Goal: Task Accomplishment & Management: Manage account settings

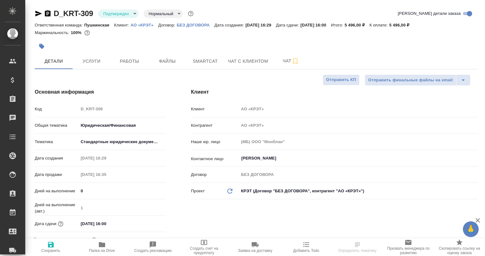
select select "RU"
drag, startPoint x: 128, startPoint y: 28, endPoint x: 154, endPoint y: 27, distance: 25.9
click at [154, 27] on div "Ответственная команда: Пушкинская Клиент: АО «КРЭТ» Договор: БЕЗ ДОГОВОРА Дата …" at bounding box center [256, 25] width 443 height 8
click at [150, 41] on div at bounding box center [182, 46] width 295 height 14
drag, startPoint x: 130, startPoint y: 23, endPoint x: 155, endPoint y: 23, distance: 25.2
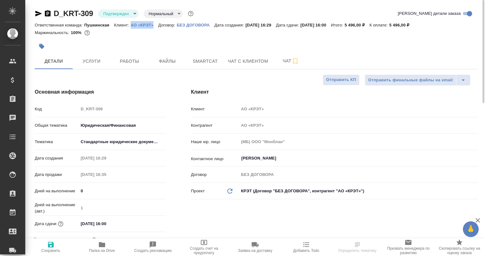
click at [155, 23] on div "Ответственная команда: Пушкинская Клиент: АО «КРЭТ» Договор: БЕЗ ДОГОВОРА Дата …" at bounding box center [256, 25] width 443 height 8
copy p "АО «КРЭТ»"
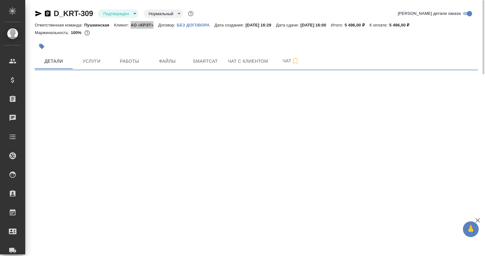
select select "RU"
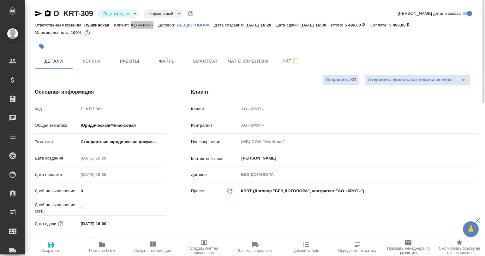
type textarea "x"
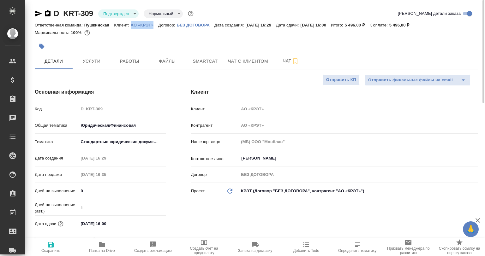
type textarea "x"
copy p "АО «КРЭТ»"
type textarea "x"
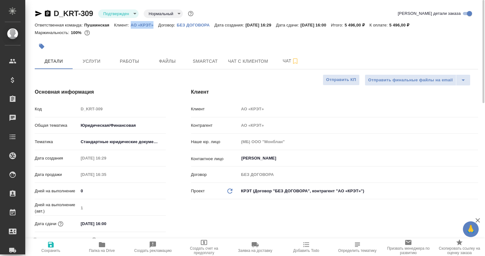
type textarea "x"
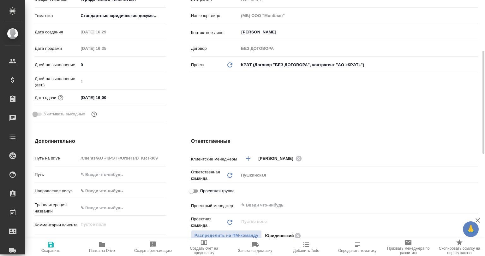
scroll to position [189, 0]
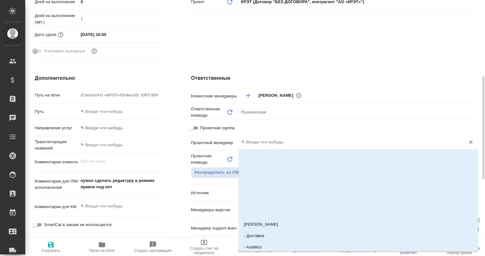
click at [258, 145] on input "text" at bounding box center [347, 143] width 214 height 8
type textarea "x"
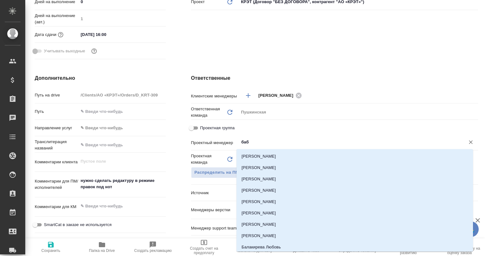
type input "бабк"
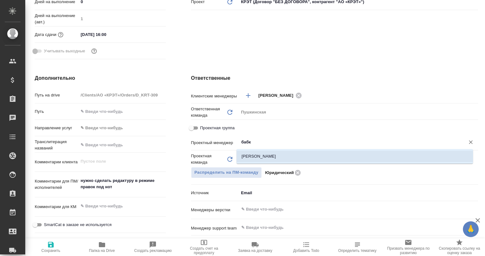
click at [275, 158] on li "[PERSON_NAME]" at bounding box center [354, 156] width 236 height 11
type textarea "x"
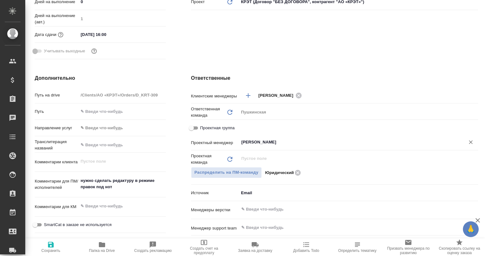
type input "[PERSON_NAME]"
click at [58, 249] on span "Сохранить" at bounding box center [50, 251] width 19 height 4
type textarea "x"
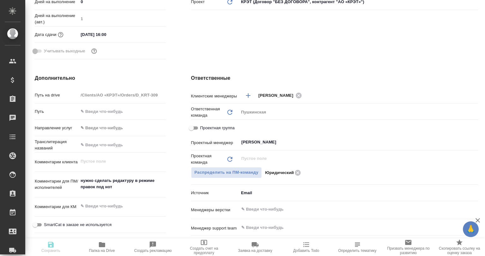
type textarea "x"
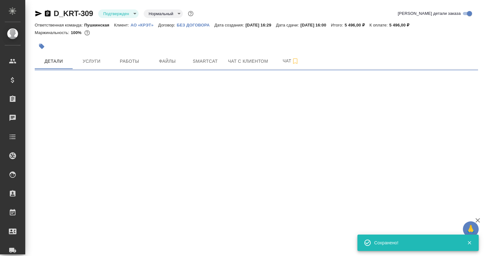
scroll to position [0, 0]
select select "RU"
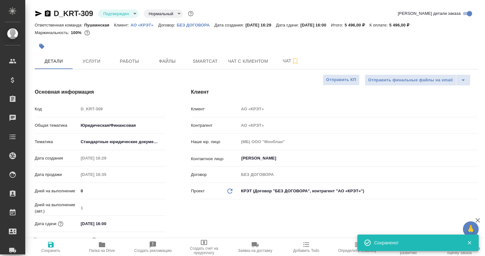
type textarea "x"
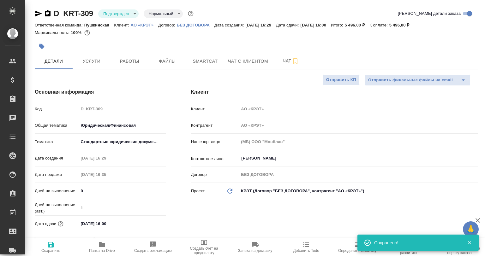
type textarea "x"
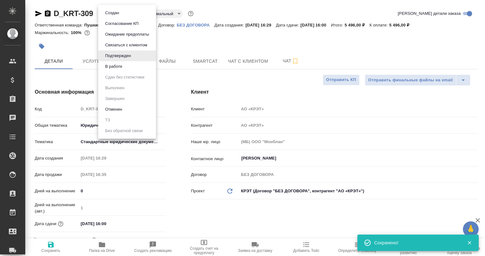
click at [108, 16] on body "🙏 .cls-1 fill:#fff; AWATERA Babkina Anastasiya Клиенты Спецификации Заказы 0 Ча…" at bounding box center [242, 128] width 485 height 256
click at [120, 68] on button "В работе" at bounding box center [113, 66] width 21 height 7
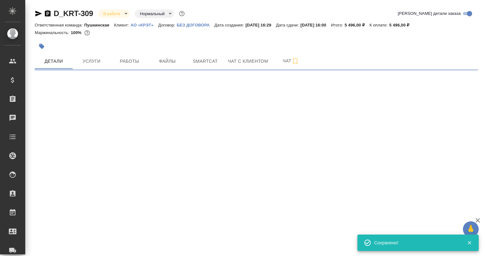
select select "RU"
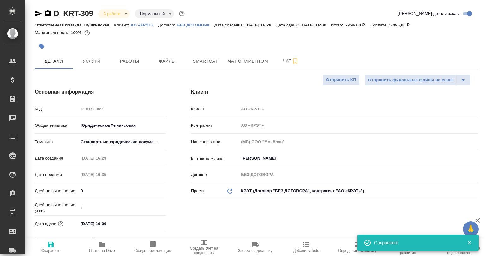
type textarea "x"
click at [300, 209] on div "Клиент Клиент АО «КРЭТ» Контрагент АО «КРЭТ» Наше юр. лицо (МБ) ООО "Монблан" К…" at bounding box center [334, 170] width 312 height 188
type textarea "x"
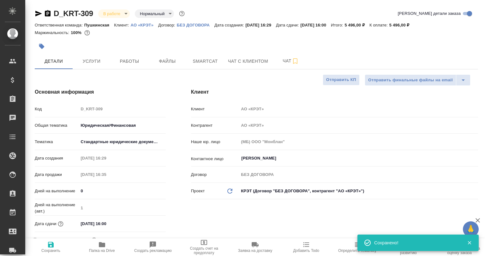
type textarea "x"
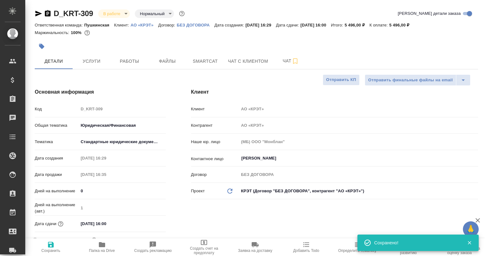
type textarea "x"
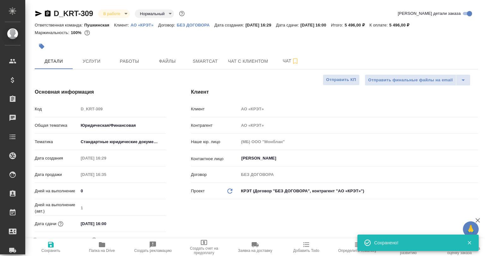
type textarea "x"
click at [97, 249] on span "Папка на Drive" at bounding box center [102, 251] width 26 height 4
type textarea "x"
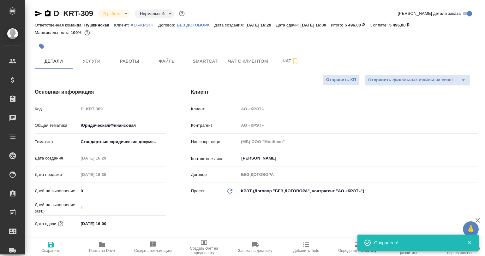
type textarea "x"
click at [111, 56] on button "Работы" at bounding box center [129, 61] width 38 height 16
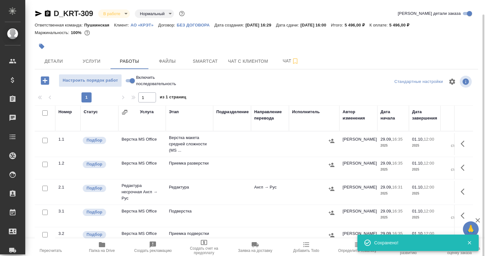
scroll to position [32, 0]
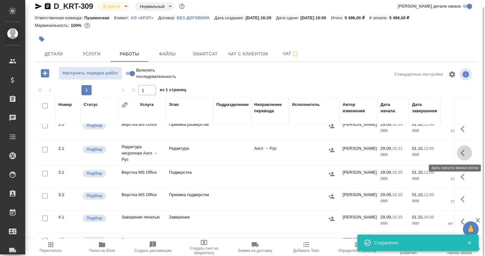
click at [460, 155] on button "button" at bounding box center [464, 152] width 15 height 15
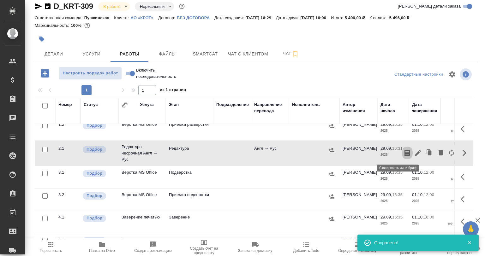
drag, startPoint x: 401, startPoint y: 151, endPoint x: 407, endPoint y: 151, distance: 6.7
click at [407, 151] on div at bounding box center [429, 152] width 55 height 15
click at [414, 151] on icon "button" at bounding box center [418, 153] width 8 height 8
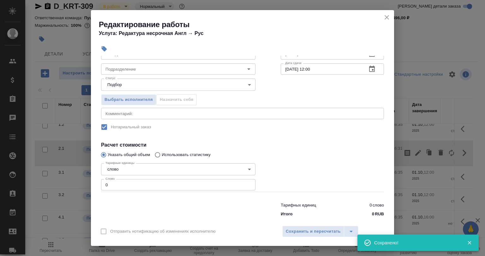
scroll to position [54, 0]
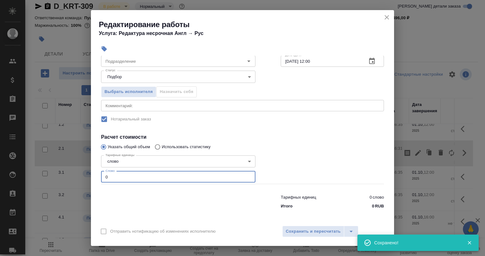
drag, startPoint x: 107, startPoint y: 177, endPoint x: 93, endPoint y: 177, distance: 13.9
click at [93, 177] on div "Параметры Файлы Вид работ Редактура Вид работ Направление перевода англ-рус Нап…" at bounding box center [242, 139] width 303 height 166
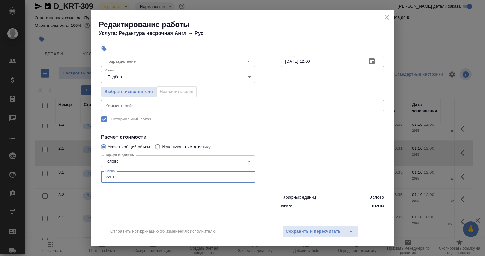
type input "2201"
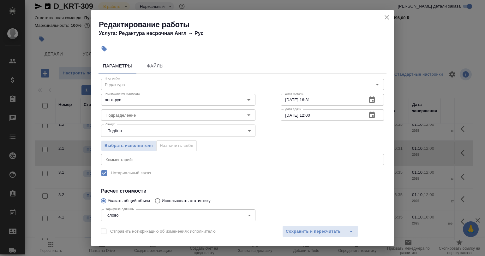
scroll to position [0, 0]
drag, startPoint x: 95, startPoint y: 167, endPoint x: 115, endPoint y: 160, distance: 21.4
click at [95, 167] on div "Параметры Файлы Вид работ Редактура Вид работ Направление перевода англ-рус Нап…" at bounding box center [242, 139] width 303 height 166
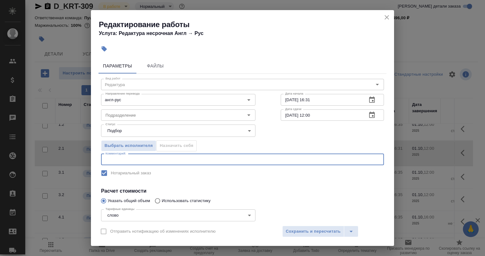
click at [115, 160] on textarea at bounding box center [242, 159] width 274 height 5
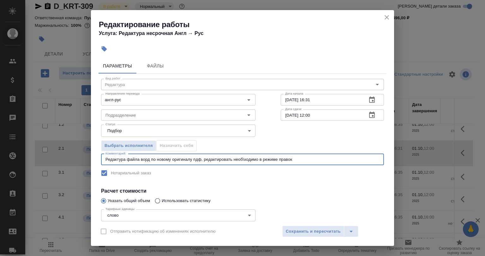
click at [245, 157] on textarea "Редактура файла ворд по новому оригиналу пдф, редактировать необ\ходимо в режим…" at bounding box center [242, 159] width 274 height 5
click at [280, 176] on label "Нотариальный заказ" at bounding box center [237, 173] width 281 height 13
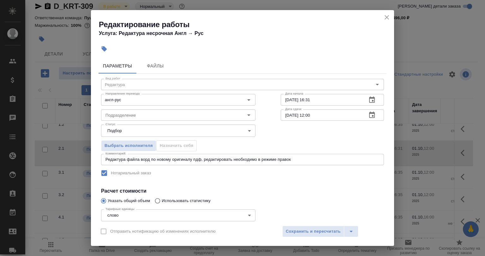
click at [307, 156] on div "Редактура файла ворд по новому оригиналу пдф, редактировать необходимо в режиме…" at bounding box center [242, 159] width 283 height 11
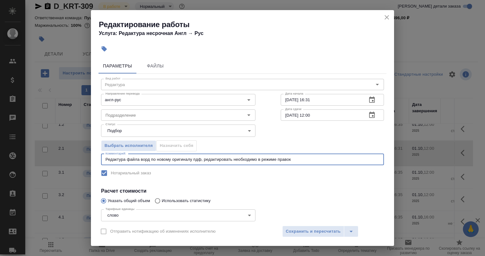
click at [307, 162] on div "Редактура файла ворд по новому оригиналу пдф, редактировать необходимо в режиме…" at bounding box center [242, 159] width 283 height 11
click at [298, 158] on textarea "Редактура файла ворд по новому оригиналу пдф, редактировать необходимо в режиме…" at bounding box center [242, 159] width 274 height 5
type textarea "Редактура файла ворд по новому оригиналу пдф, редактировать необходимо в режиме…"
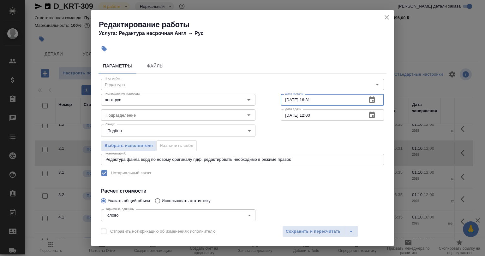
drag, startPoint x: 286, startPoint y: 103, endPoint x: 305, endPoint y: 102, distance: 18.3
click at [305, 102] on input "29.09.2025 16:31" at bounding box center [320, 99] width 81 height 11
click at [313, 110] on input "01.10.2025 12:00" at bounding box center [320, 114] width 81 height 11
click at [307, 114] on input "01.10.2025 12:00" at bounding box center [320, 114] width 81 height 11
drag, startPoint x: 311, startPoint y: 116, endPoint x: 305, endPoint y: 116, distance: 5.7
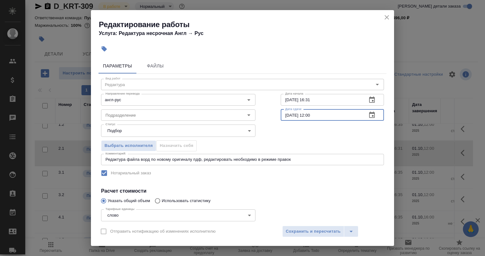
click at [305, 116] on input "01.10.2025 12:00" at bounding box center [320, 114] width 81 height 11
type input "01.10.2025 10:00"
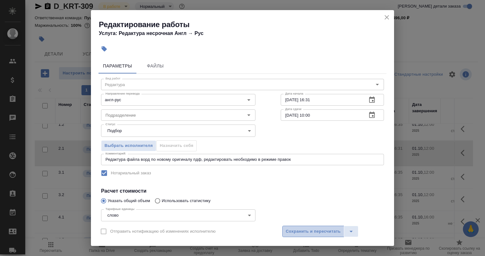
click at [302, 232] on span "Сохранить и пересчитать" at bounding box center [313, 231] width 55 height 7
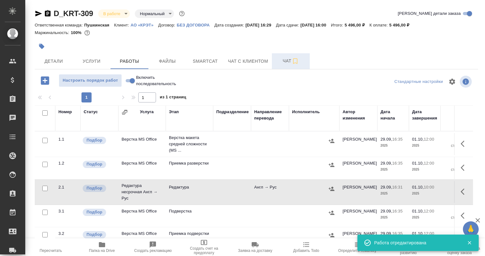
click at [288, 61] on span "Чат" at bounding box center [290, 61] width 30 height 8
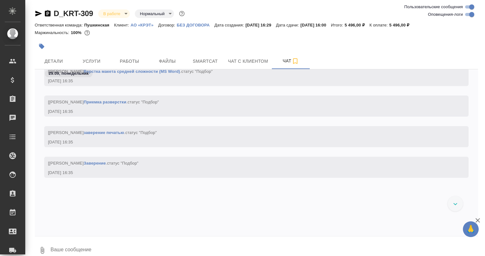
scroll to position [192, 0]
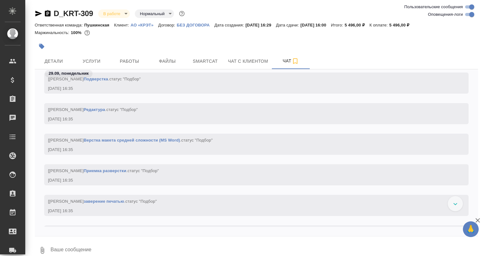
click at [472, 17] on input "Оповещения-логи" at bounding box center [471, 15] width 23 height 8
checkbox input "false"
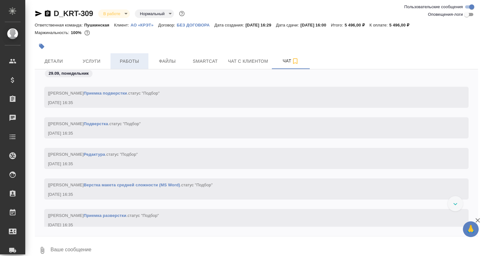
scroll to position [129, 0]
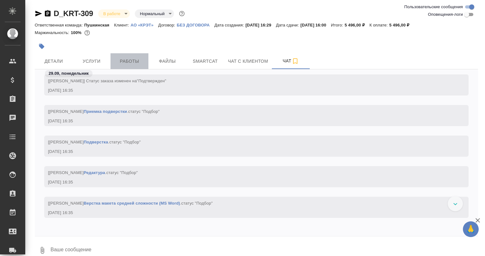
click at [140, 59] on span "Работы" at bounding box center [129, 61] width 30 height 8
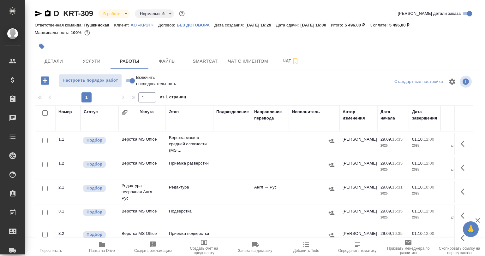
click at [454, 189] on td at bounding box center [463, 192] width 19 height 22
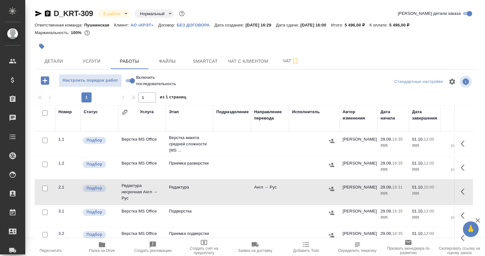
click at [457, 193] on button "button" at bounding box center [464, 191] width 15 height 15
click at [414, 190] on icon "button" at bounding box center [418, 192] width 8 height 8
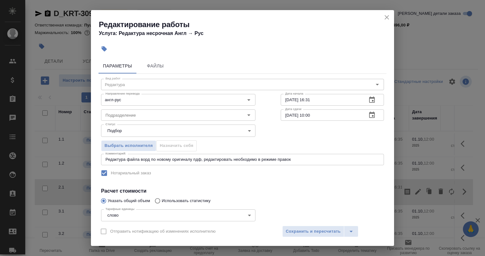
click at [294, 158] on textarea "Редактура файла ворд по новому оригиналу пдф, редактировать необходимо в режиме…" at bounding box center [242, 159] width 274 height 5
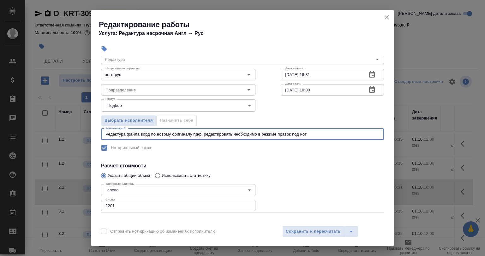
scroll to position [54, 0]
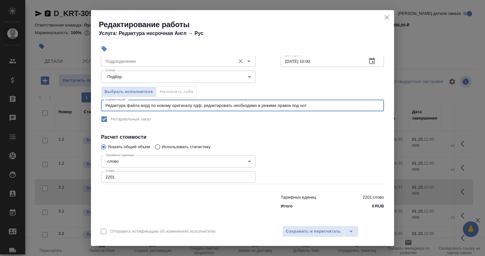
type textarea "Редактура файла ворд по новому оригиналу пдф, редактировать необходимо в режиме…"
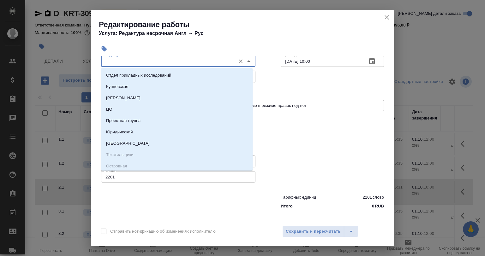
click at [146, 60] on input "Подразделение" at bounding box center [167, 61] width 129 height 8
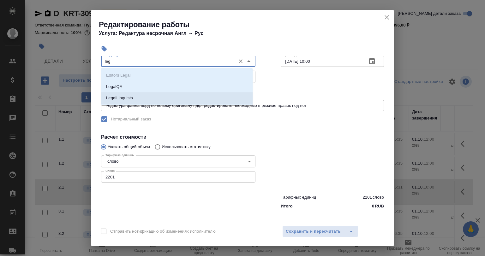
click at [124, 97] on p "LegalLinguists" at bounding box center [119, 98] width 27 height 6
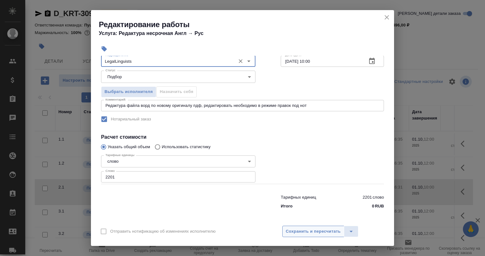
type input "LegalLinguists"
click at [300, 230] on span "Сохранить и пересчитать" at bounding box center [313, 231] width 55 height 7
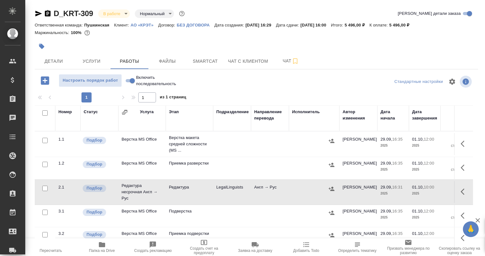
click at [44, 164] on input "checkbox" at bounding box center [44, 164] width 5 height 5
checkbox input "true"
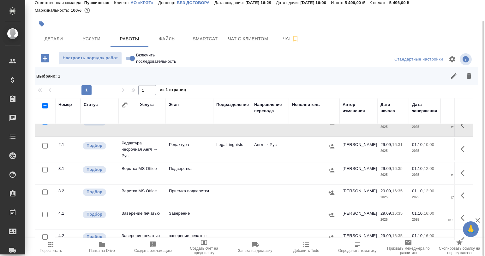
scroll to position [51, 0]
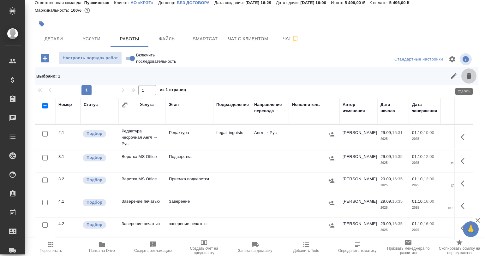
click at [466, 75] on icon "button" at bounding box center [469, 76] width 8 height 8
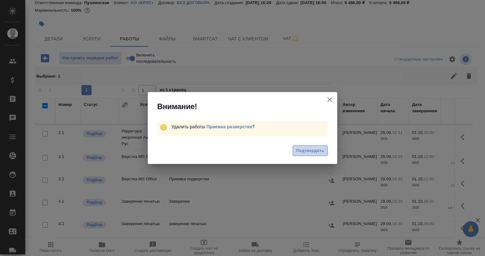
click at [305, 147] on span "Подтвердить" at bounding box center [310, 150] width 28 height 7
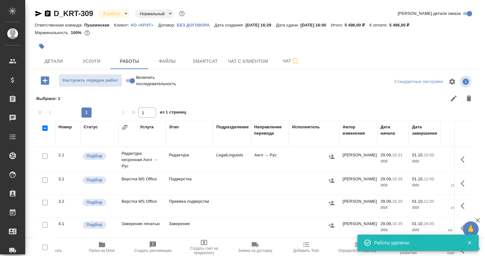
scroll to position [0, 0]
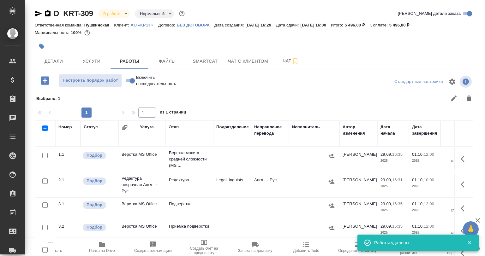
click at [457, 182] on button "button" at bounding box center [464, 184] width 15 height 15
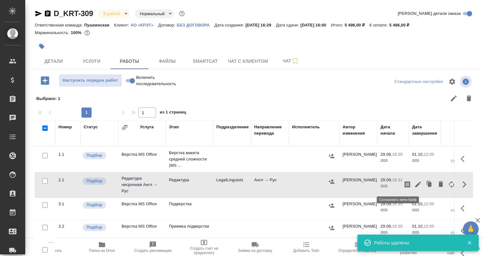
click at [404, 184] on icon "button" at bounding box center [407, 184] width 6 height 6
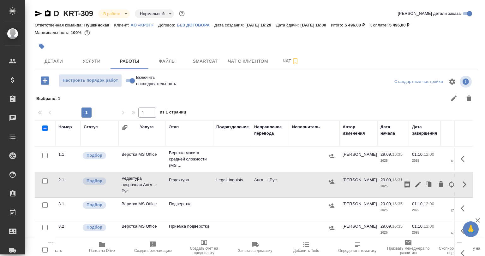
click at [41, 42] on button "button" at bounding box center [42, 46] width 14 height 14
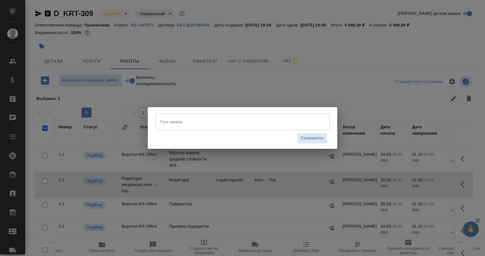
click at [171, 121] on input "Тэги заказа" at bounding box center [236, 121] width 156 height 11
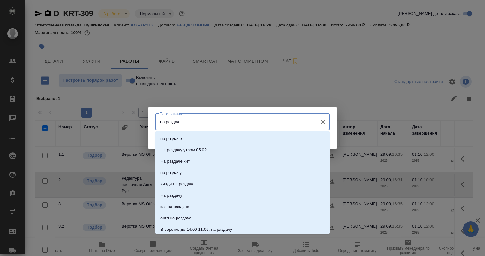
type input "на раздаче"
click at [190, 138] on li "на раздаче" at bounding box center [242, 138] width 174 height 11
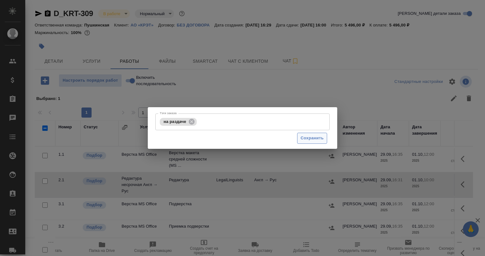
drag, startPoint x: 291, startPoint y: 141, endPoint x: 305, endPoint y: 139, distance: 14.6
click at [298, 141] on div "Сохранить" at bounding box center [242, 138] width 174 height 16
click at [305, 139] on span "Сохранить" at bounding box center [311, 138] width 23 height 7
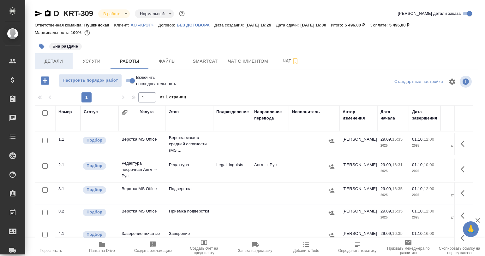
click at [66, 56] on button "Детали" at bounding box center [54, 61] width 38 height 16
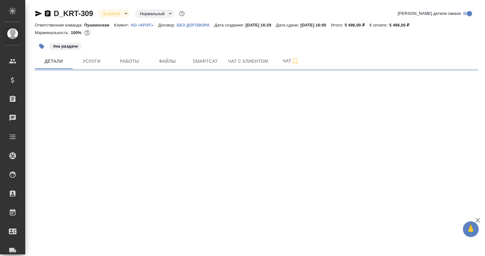
select select "RU"
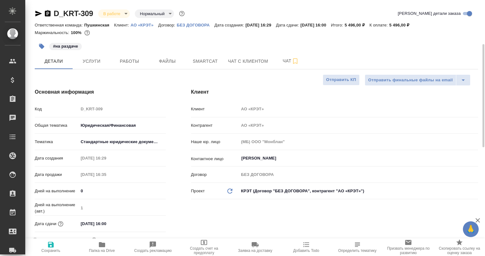
type textarea "x"
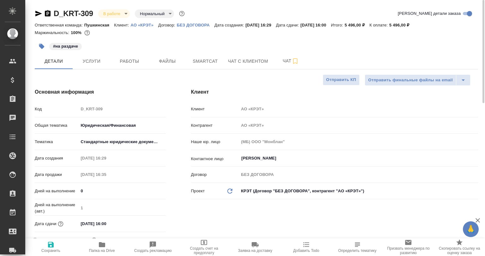
type textarea "x"
click at [124, 56] on button "Работы" at bounding box center [129, 61] width 38 height 16
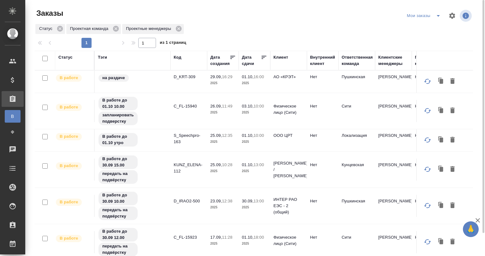
click at [265, 59] on icon at bounding box center [264, 57] width 6 height 6
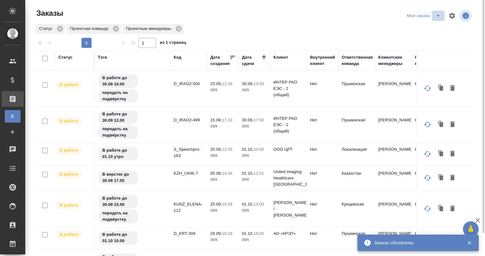
click at [435, 15] on icon "split button" at bounding box center [438, 16] width 8 height 8
click at [414, 28] on li "юридические заказы" at bounding box center [425, 28] width 54 height 10
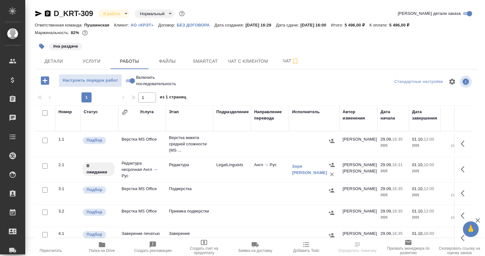
click at [41, 45] on icon "button" at bounding box center [41, 46] width 5 height 5
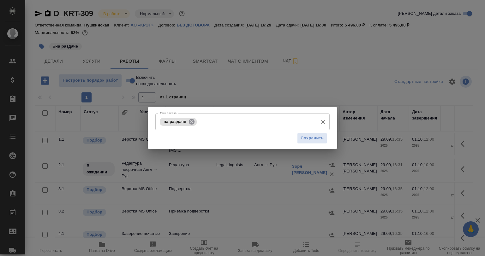
click at [191, 124] on icon at bounding box center [191, 122] width 6 height 6
click at [191, 124] on input "Тэги заказа" at bounding box center [236, 121] width 156 height 11
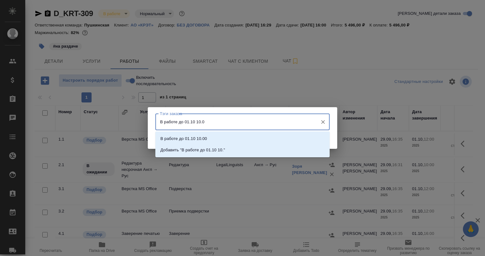
type input "В работе до 01.10 10.00"
click at [193, 139] on p "В работе до 01.10 10.00" at bounding box center [183, 139] width 47 height 6
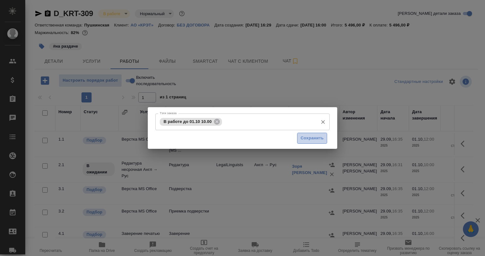
click at [303, 139] on span "Сохранить" at bounding box center [311, 138] width 23 height 7
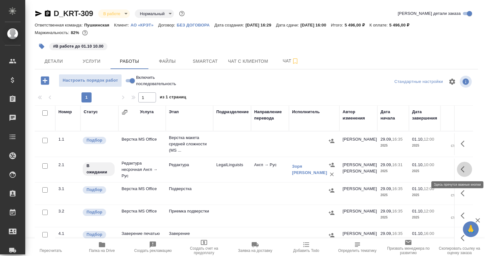
click at [461, 165] on button "button" at bounding box center [464, 169] width 15 height 15
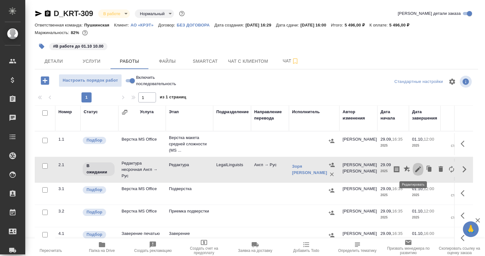
click at [414, 171] on icon "button" at bounding box center [418, 170] width 8 height 8
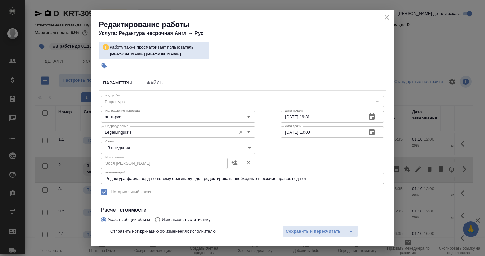
click at [119, 129] on input "LegalLinguists" at bounding box center [167, 132] width 129 height 8
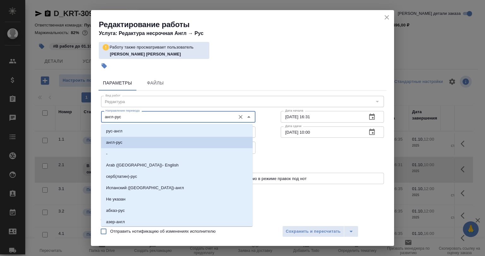
click at [185, 121] on input "англ-рус" at bounding box center [167, 117] width 129 height 8
click at [301, 140] on div "Статус В ожидании pending Статус" at bounding box center [242, 147] width 308 height 41
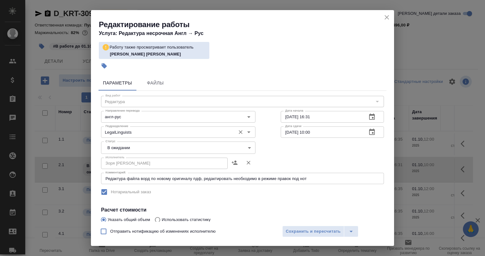
click at [149, 126] on div "Подразделение LegalLinguists Подразделение" at bounding box center [178, 131] width 154 height 15
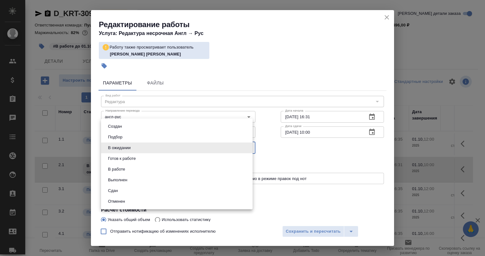
click at [125, 149] on body "🙏 .cls-1 fill:#fff; AWATERA Babkina Anastasiya Клиенты Спецификации Заказы 0 Ча…" at bounding box center [242, 128] width 485 height 256
drag, startPoint x: 117, startPoint y: 161, endPoint x: 126, endPoint y: 162, distance: 8.9
click at [117, 161] on button "Готов к работе" at bounding box center [122, 158] width 32 height 7
type input "readyForWork"
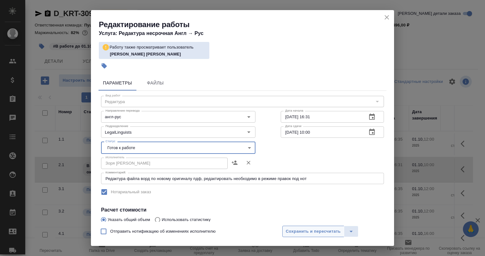
click at [313, 227] on button "Сохранить и пересчитать" at bounding box center [313, 231] width 62 height 11
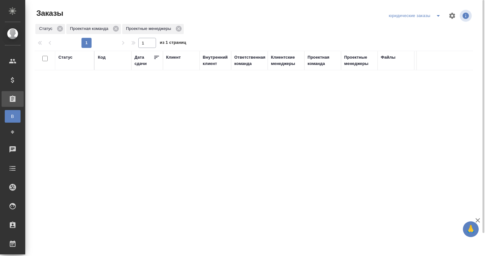
click at [439, 17] on icon "split button" at bounding box center [438, 16] width 8 height 8
click at [420, 27] on li "Мои заказы" at bounding box center [415, 28] width 57 height 10
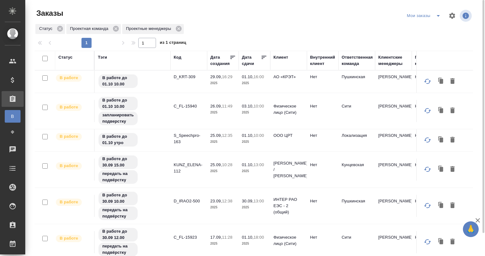
click at [47, 60] on div at bounding box center [43, 58] width 11 height 9
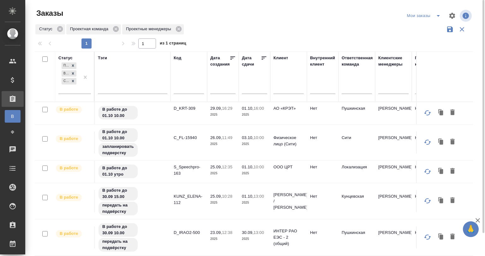
click at [45, 59] on input "checkbox" at bounding box center [44, 58] width 5 height 5
checkbox input "true"
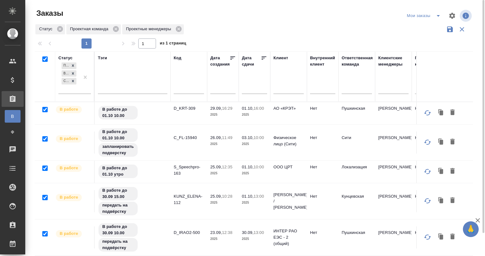
checkbox input "true"
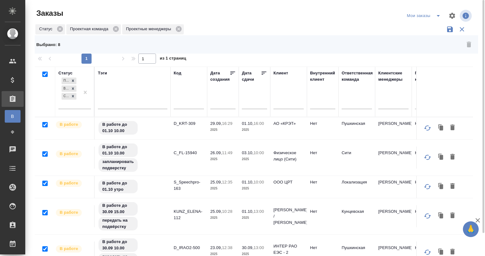
click at [45, 74] on input "checkbox" at bounding box center [44, 74] width 5 height 5
checkbox input "false"
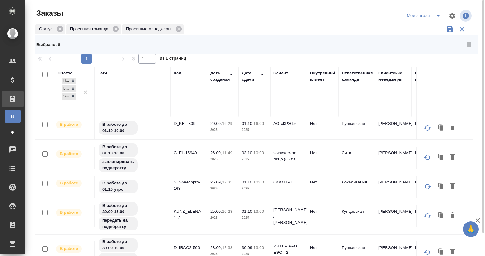
checkbox input "false"
